Goal: Browse casually: Explore the website without a specific task or goal

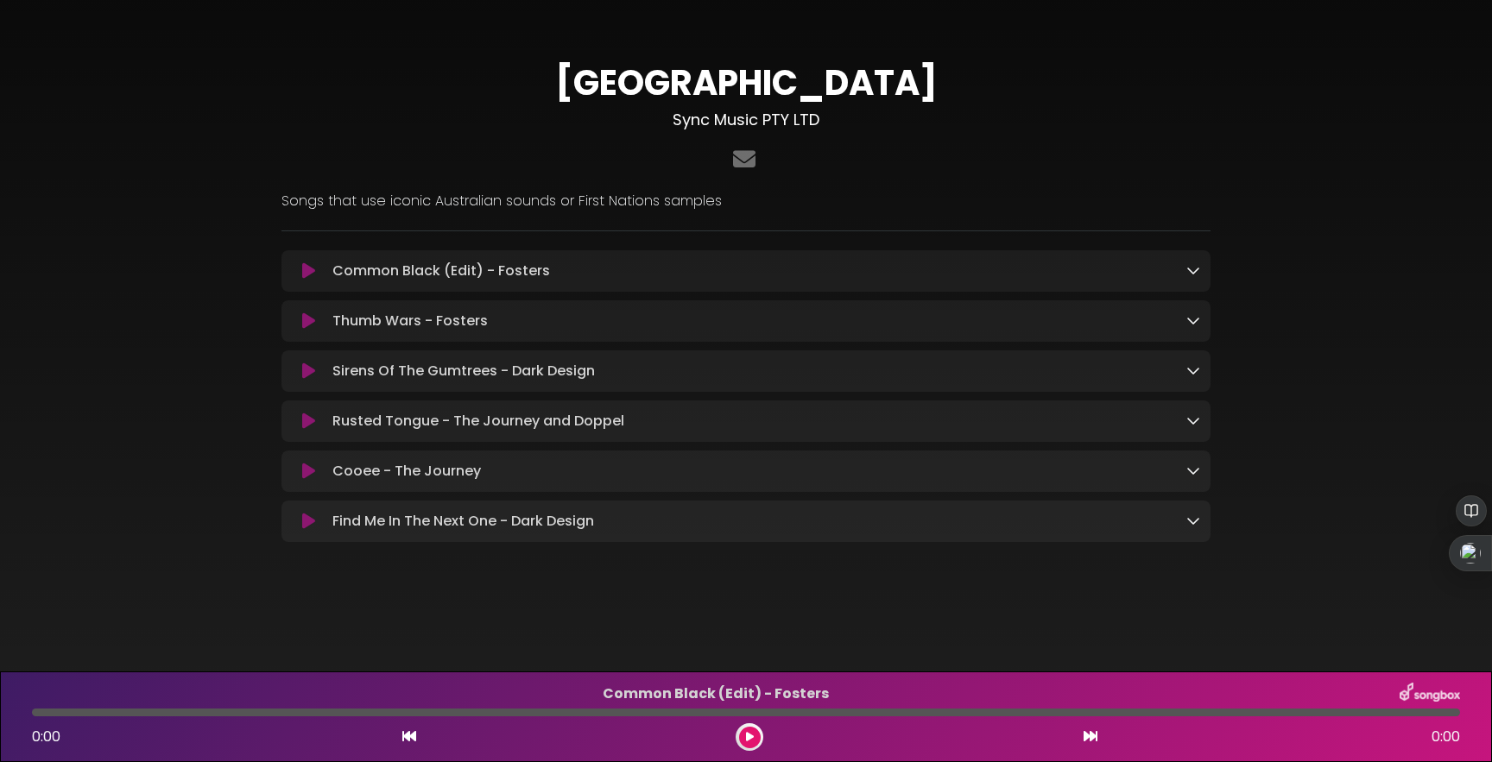
click at [1192, 275] on icon at bounding box center [1193, 270] width 14 height 14
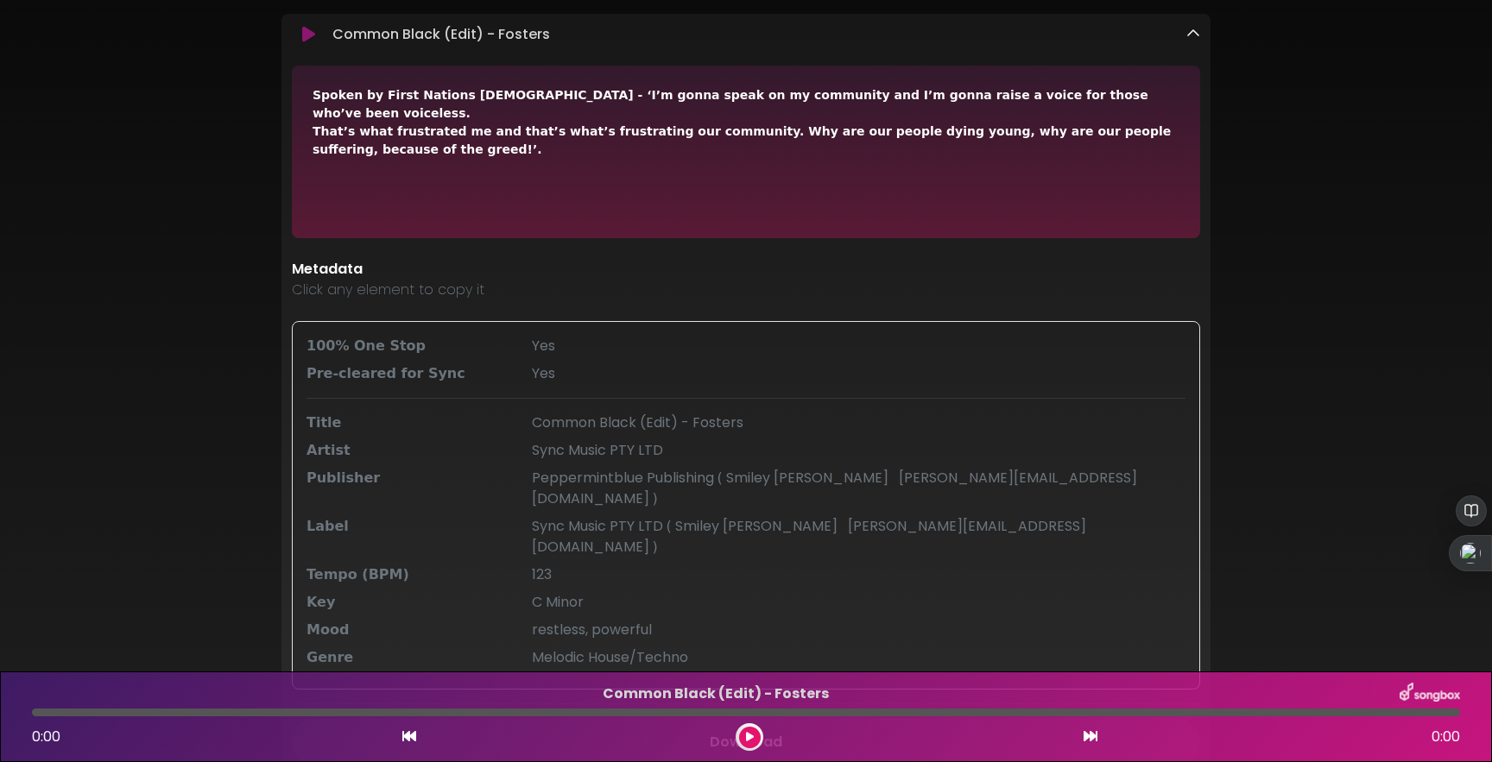
scroll to position [233, 0]
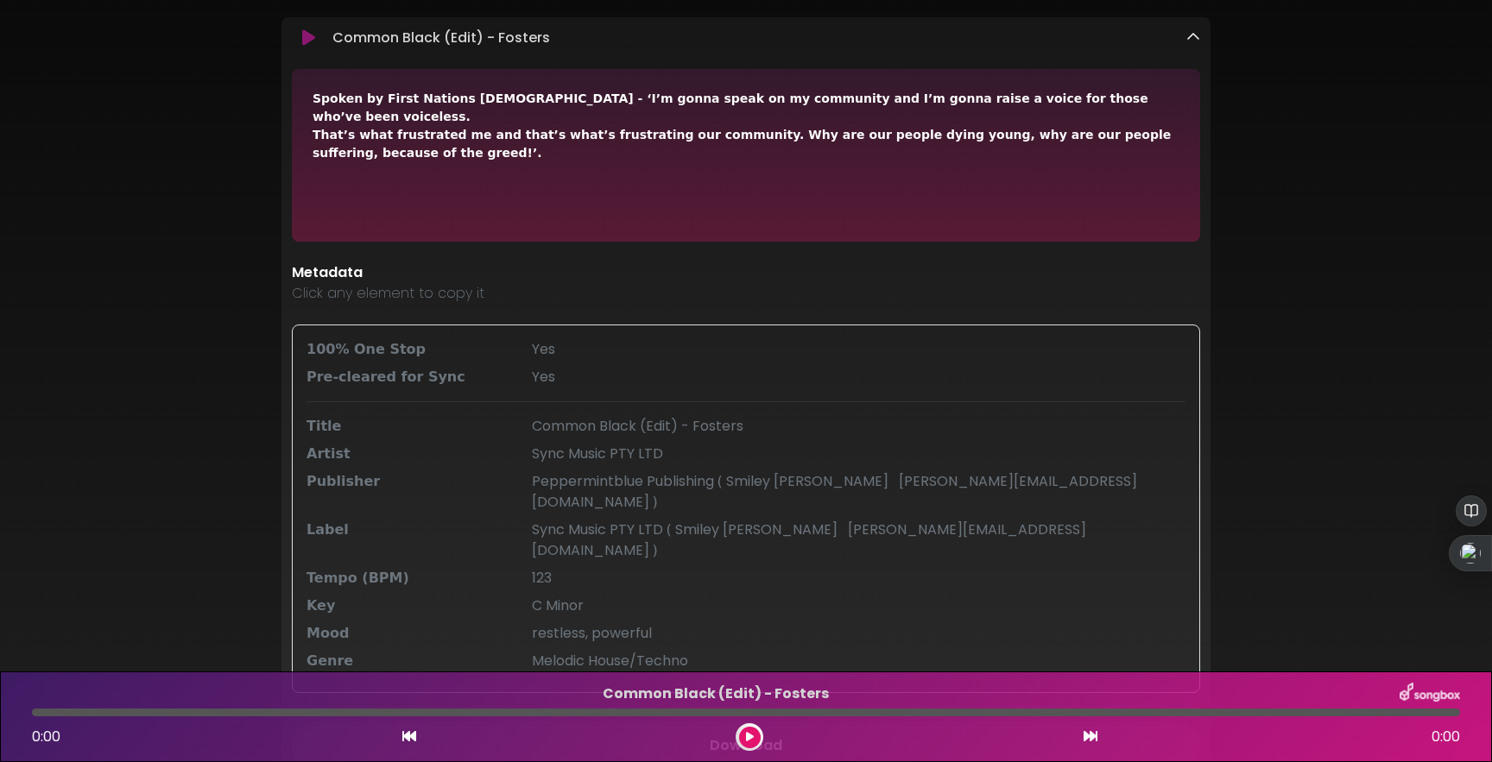
click at [1198, 43] on icon at bounding box center [1193, 37] width 14 height 14
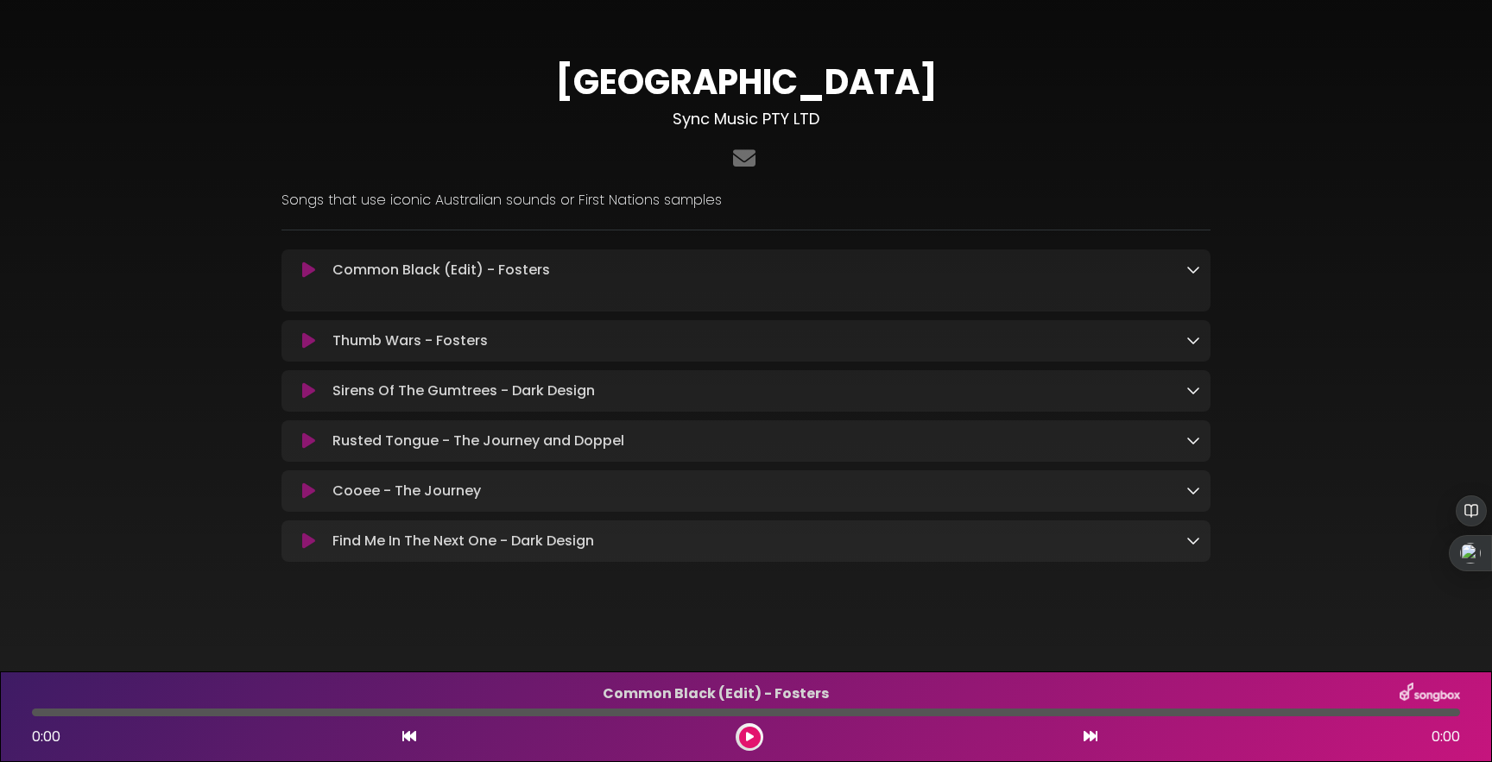
scroll to position [0, 0]
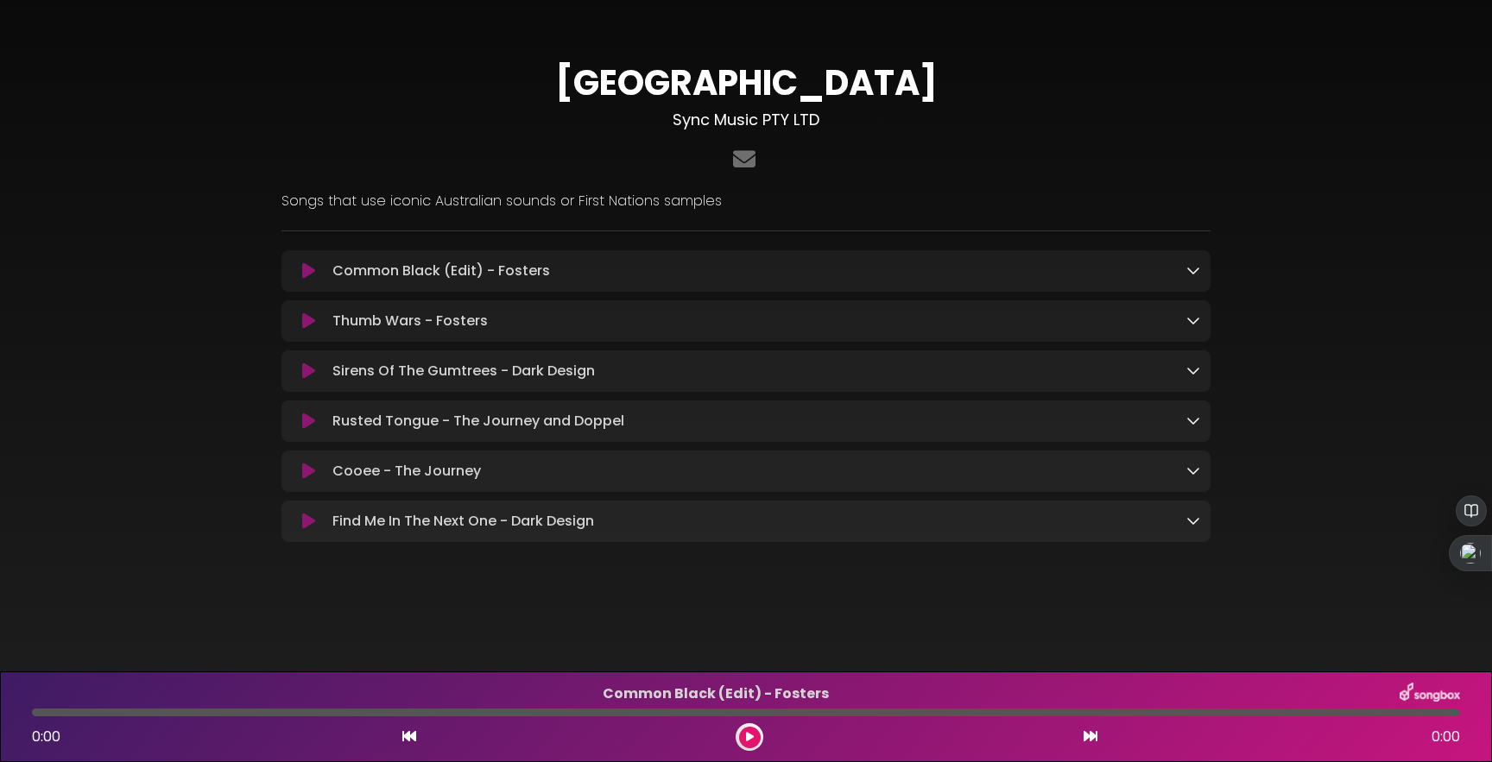
click at [303, 371] on icon at bounding box center [308, 371] width 13 height 17
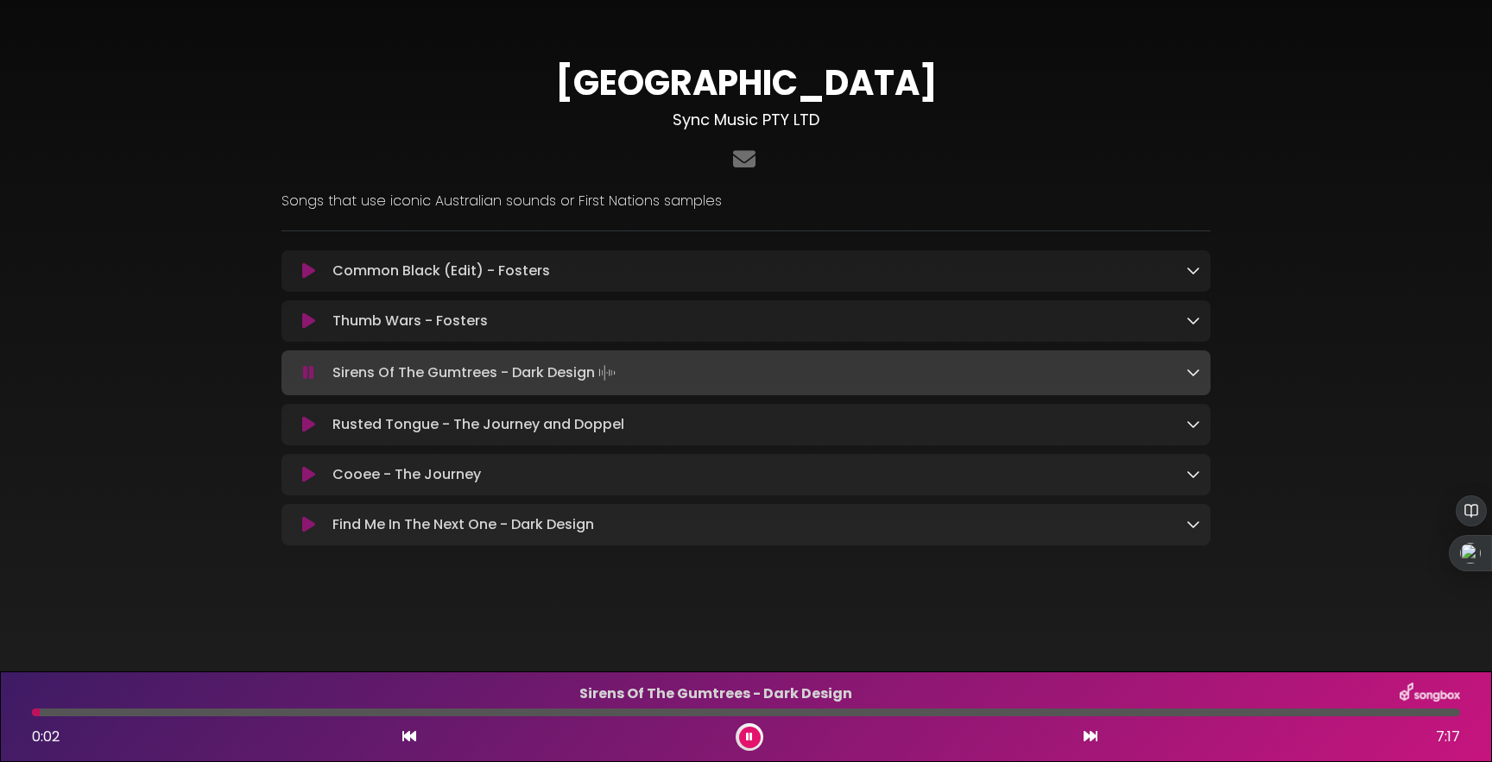
click at [307, 373] on icon at bounding box center [308, 372] width 11 height 17
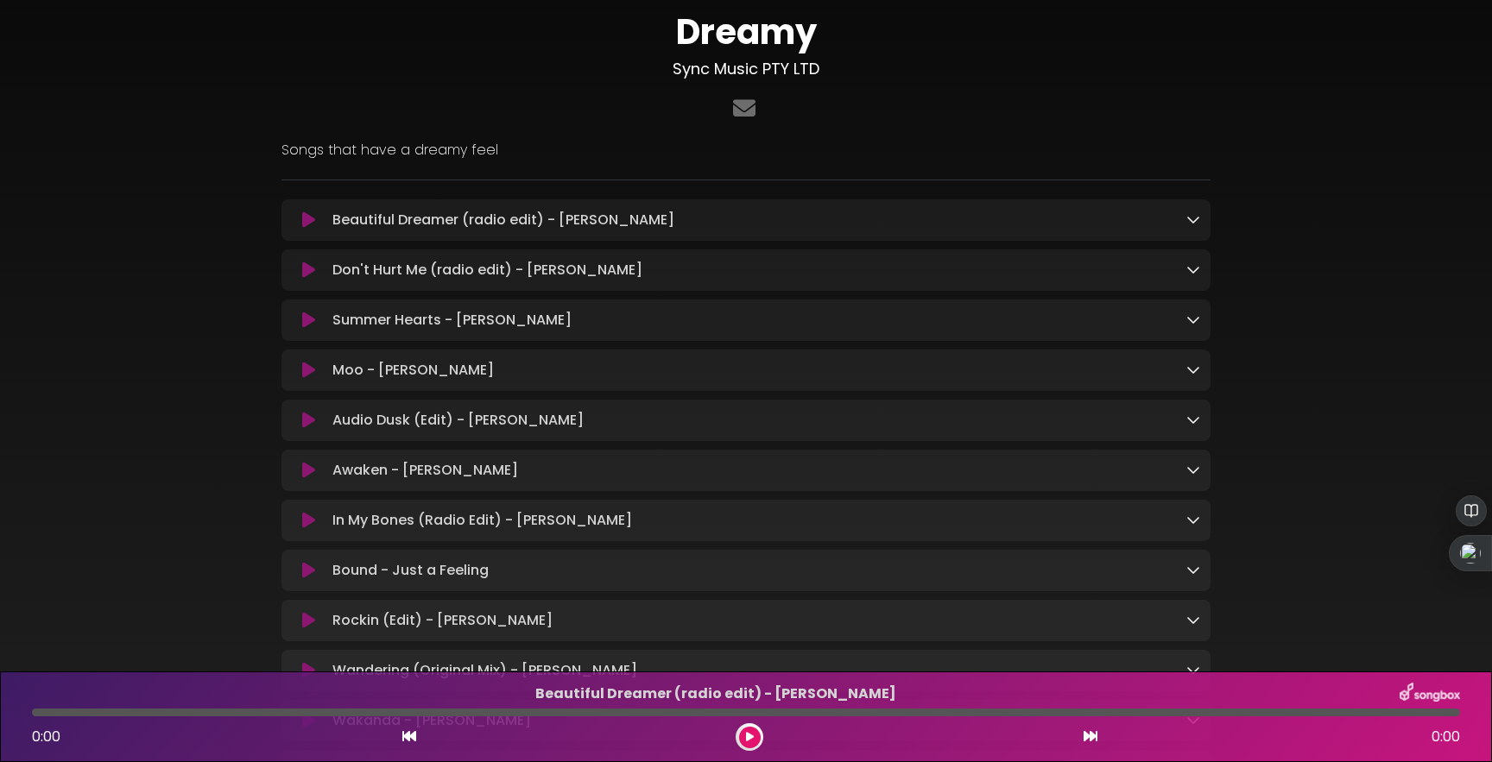
scroll to position [7, 0]
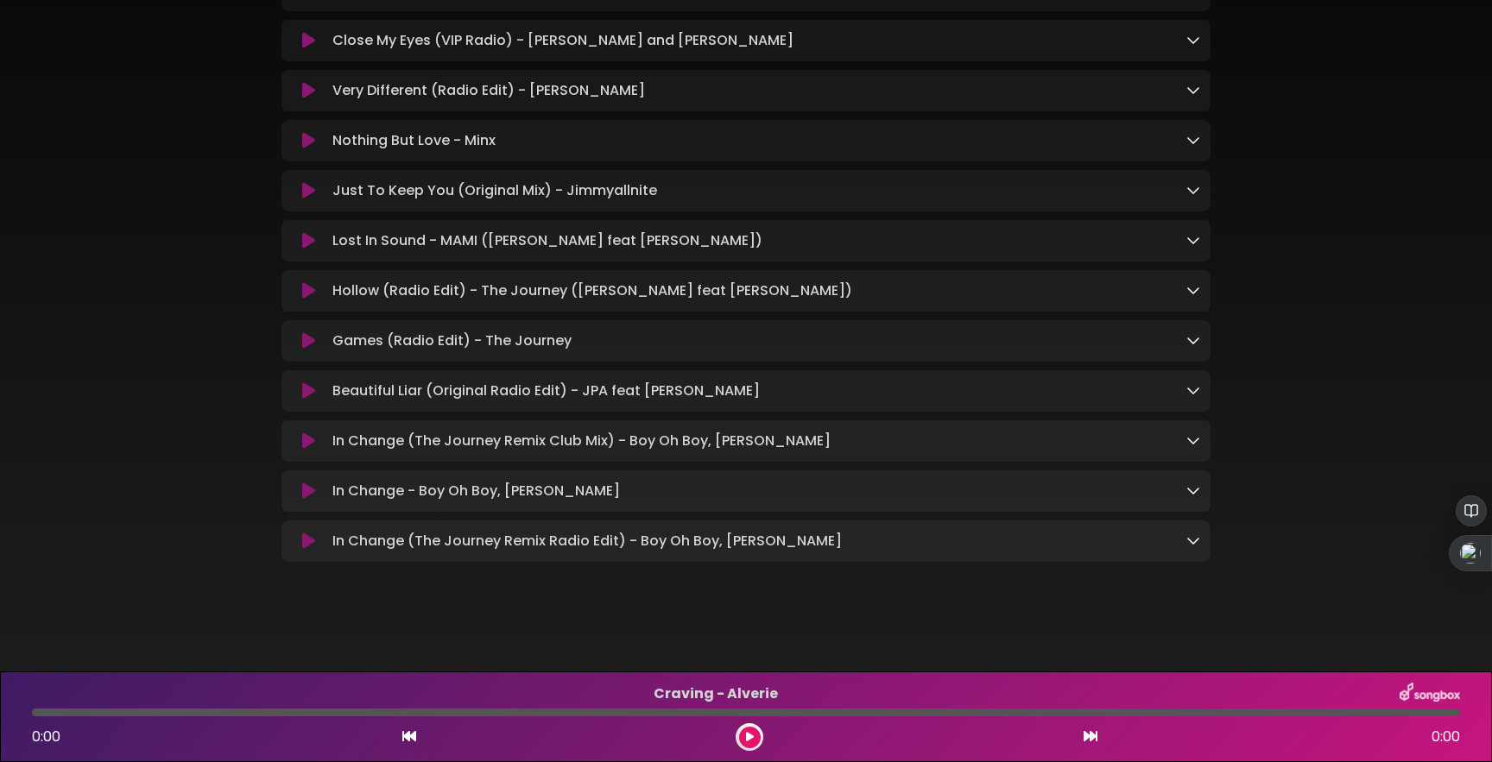
scroll to position [277, 0]
